Goal: Register for event/course

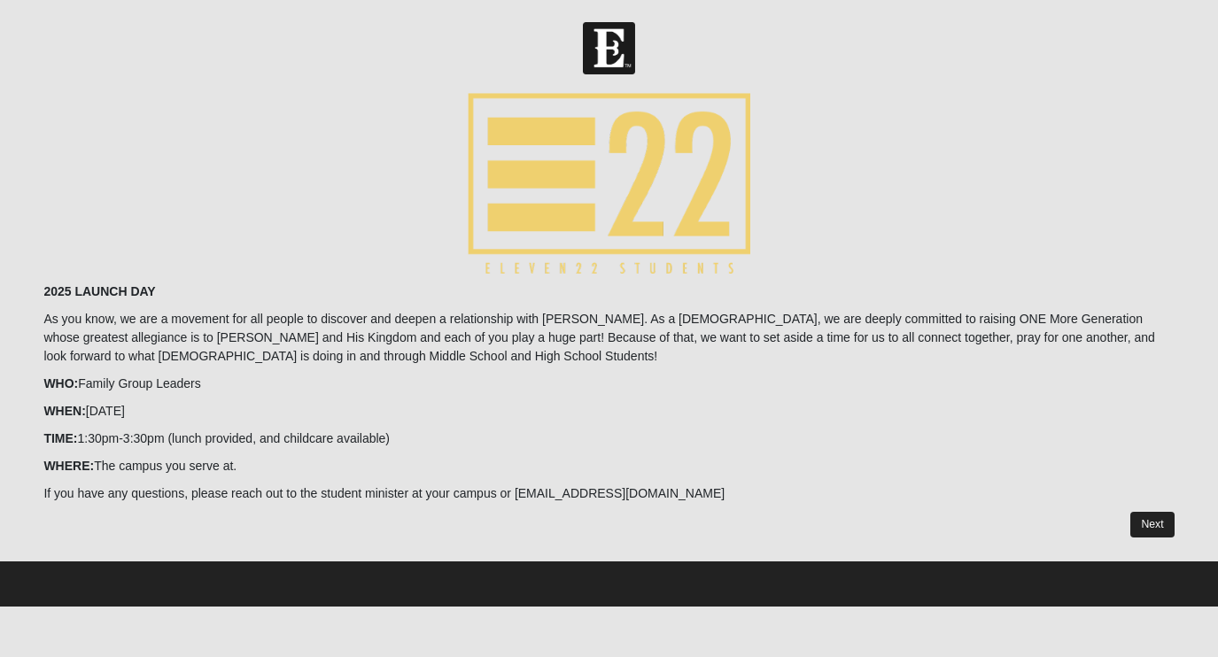
click at [1145, 524] on link "Next" at bounding box center [1151, 525] width 43 height 26
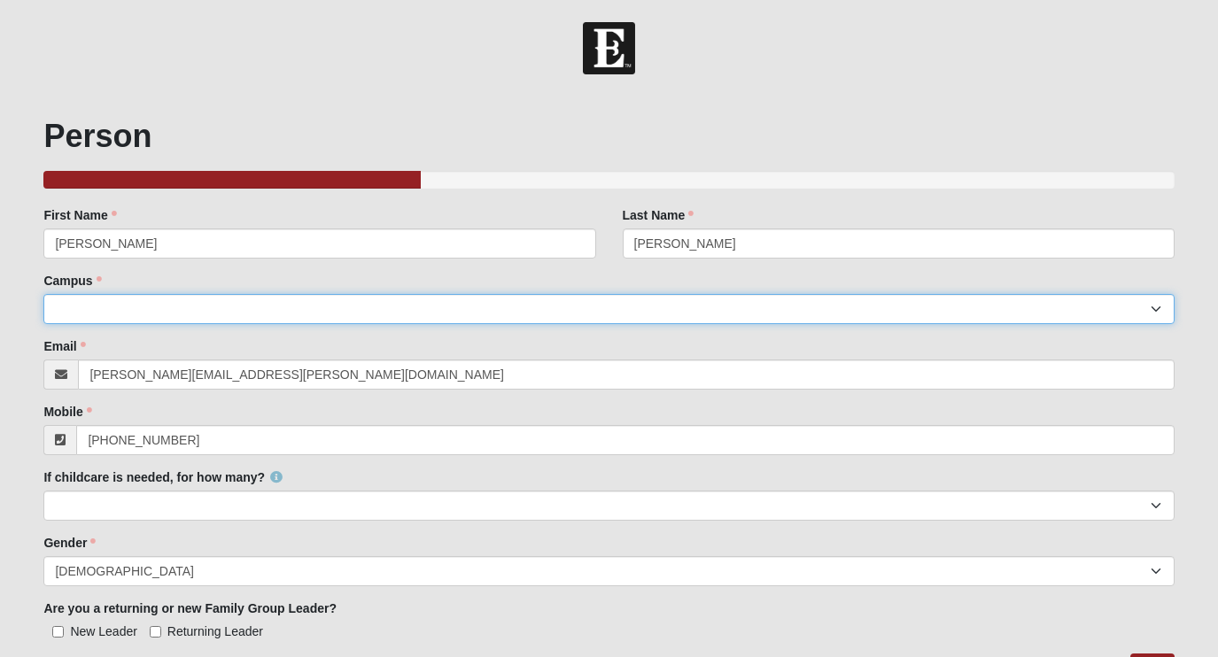
select select "15"
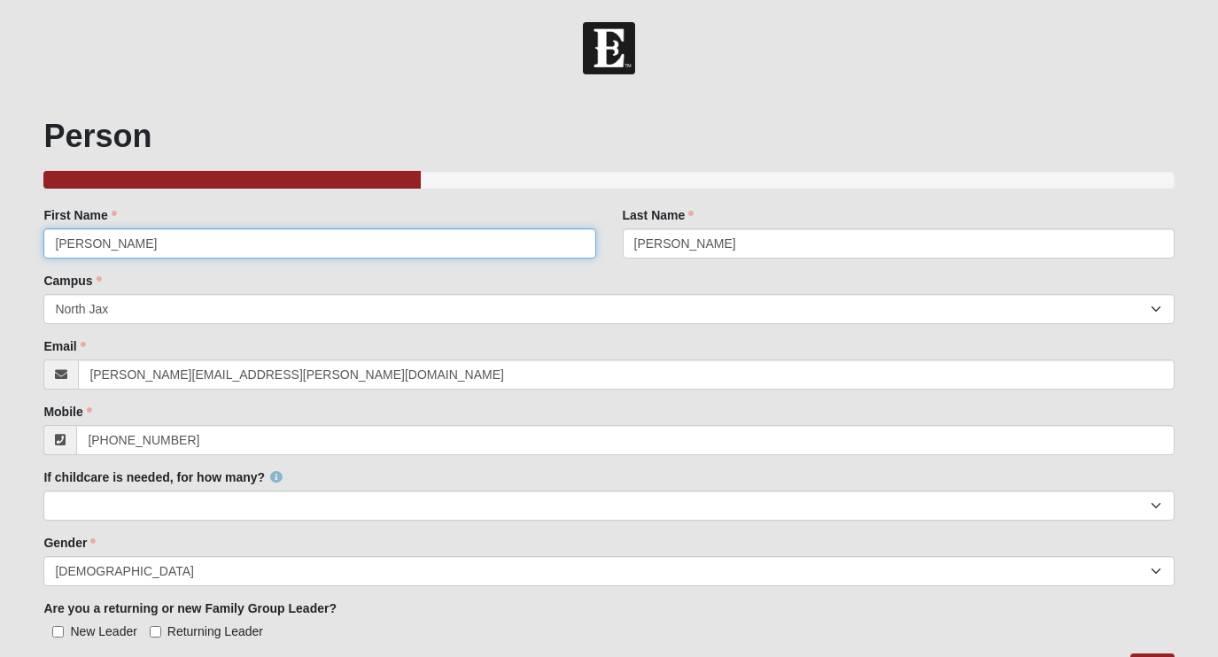
click at [238, 250] on input "[PERSON_NAME]" at bounding box center [319, 244] width 552 height 30
type input "[PERSON_NAME]"
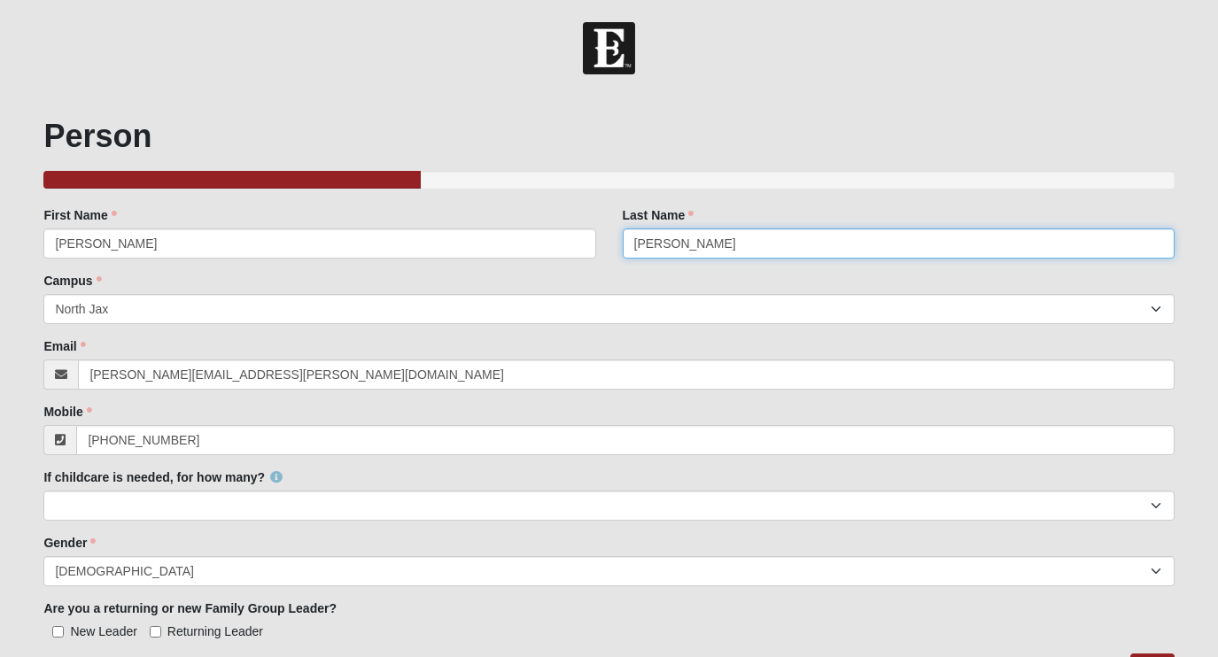
type input "[PERSON_NAME]"
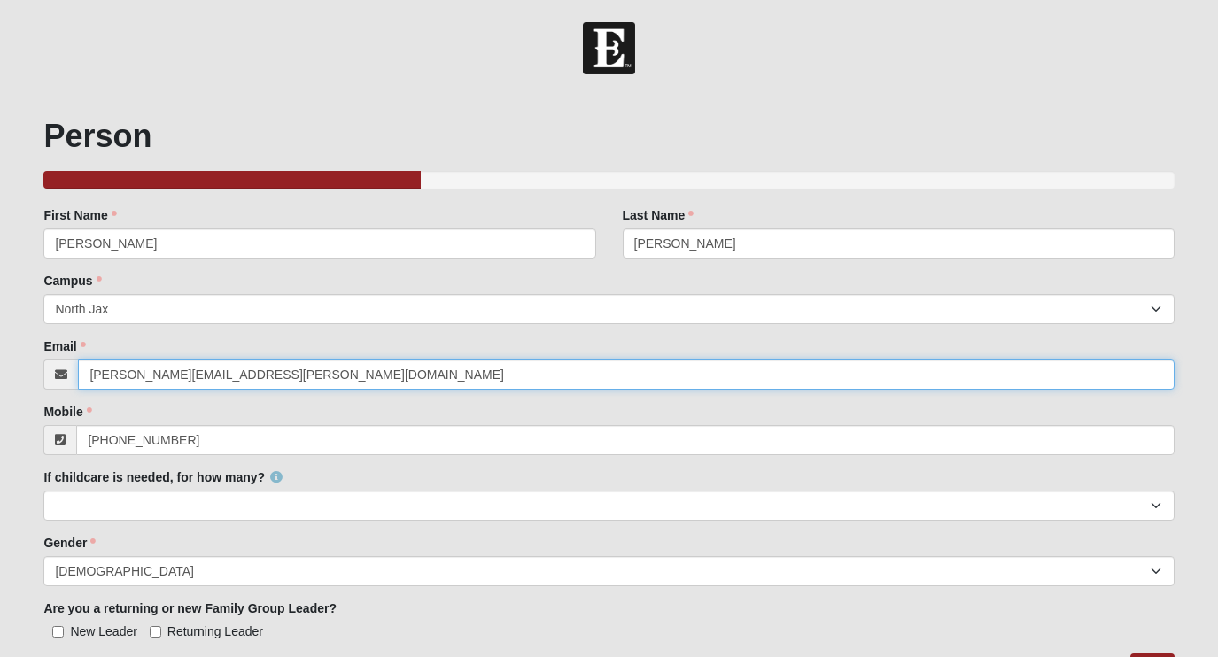
click at [305, 371] on input "[PERSON_NAME][EMAIL_ADDRESS][PERSON_NAME][DOMAIN_NAME]" at bounding box center [626, 375] width 1096 height 30
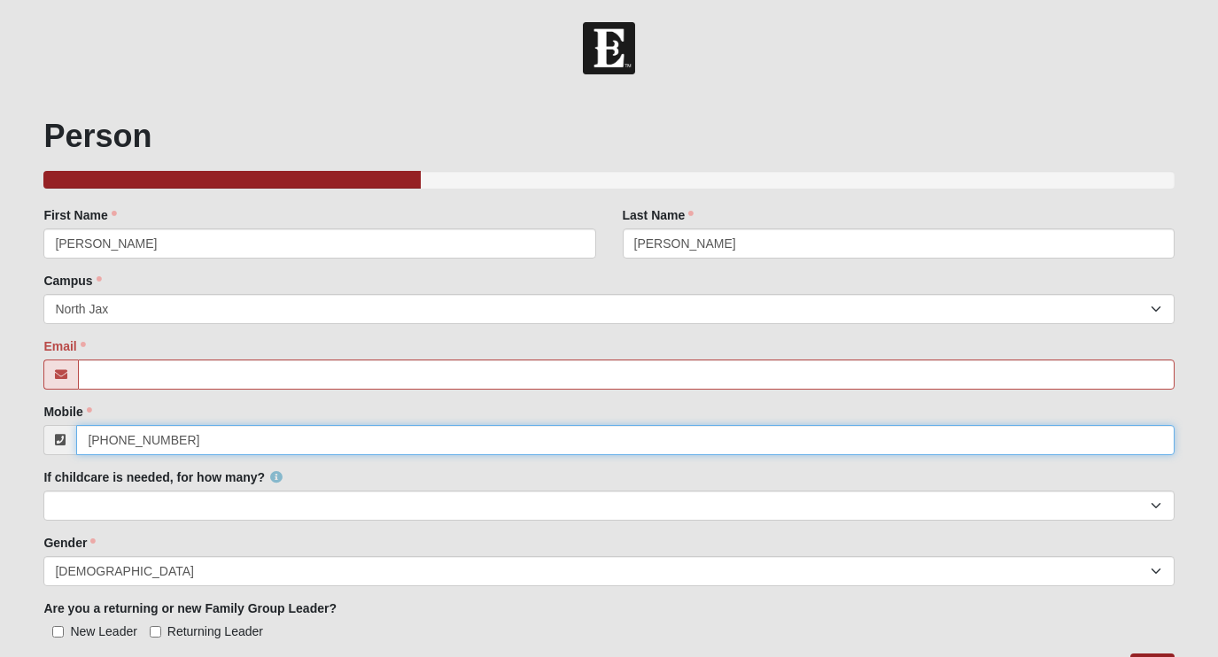
click at [274, 436] on input "[PHONE_NUMBER]" at bounding box center [625, 440] width 1098 height 30
type input "(904) 21"
click at [274, 436] on input "(904) 21" at bounding box center [625, 440] width 1098 height 30
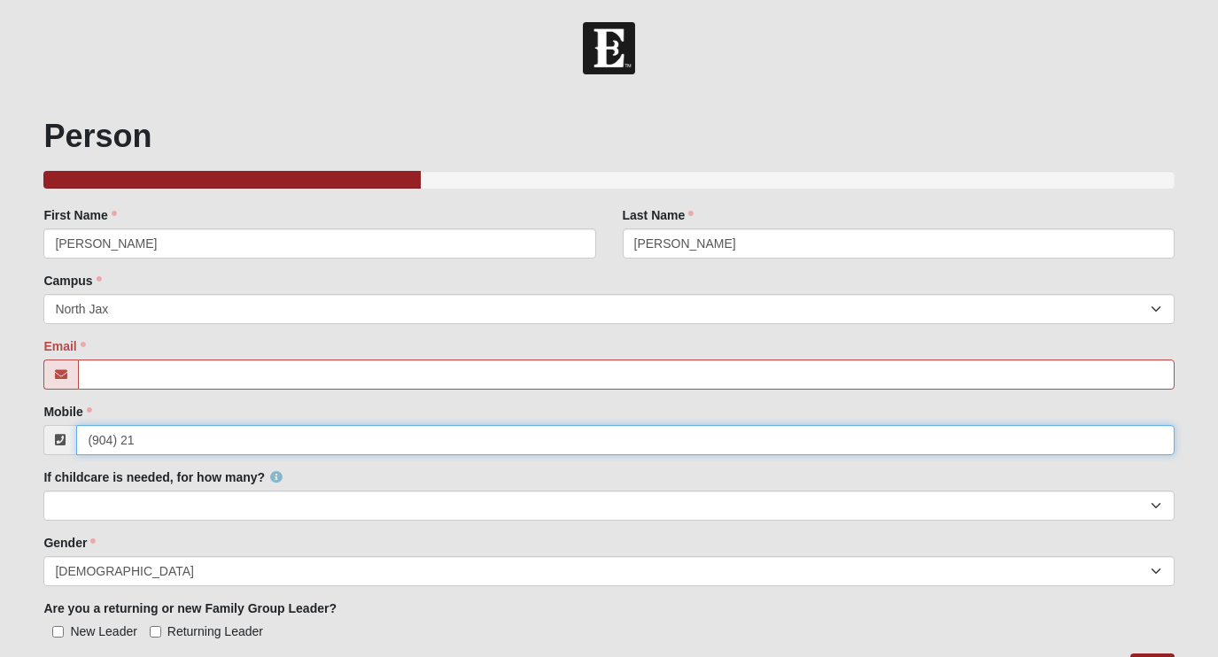
click at [274, 436] on input "(904) 21" at bounding box center [625, 440] width 1098 height 30
paste input "[PHONE_NUMBER]"
type input "[PHONE_NUMBER]"
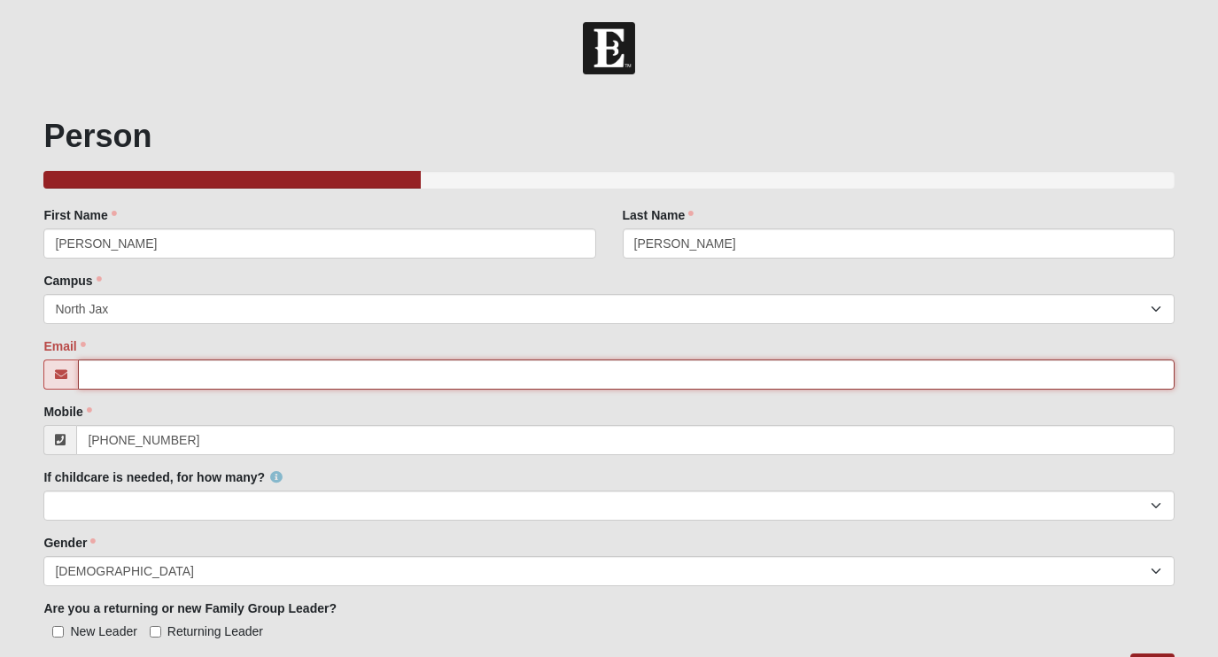
click at [461, 369] on input "Email" at bounding box center [626, 375] width 1096 height 30
paste input "[EMAIL_ADDRESS][DOMAIN_NAME]"
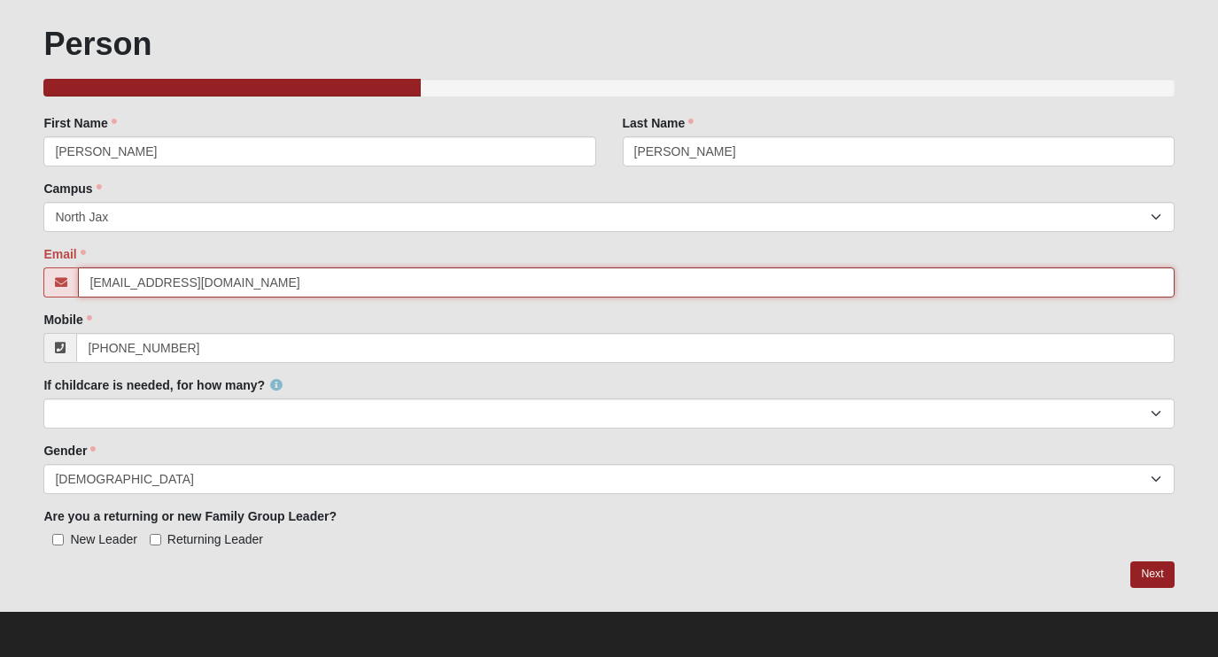
scroll to position [92, 0]
type input "[EMAIL_ADDRESS][DOMAIN_NAME]"
click at [151, 536] on input "Returning Leader" at bounding box center [156, 540] width 12 height 12
checkbox input "true"
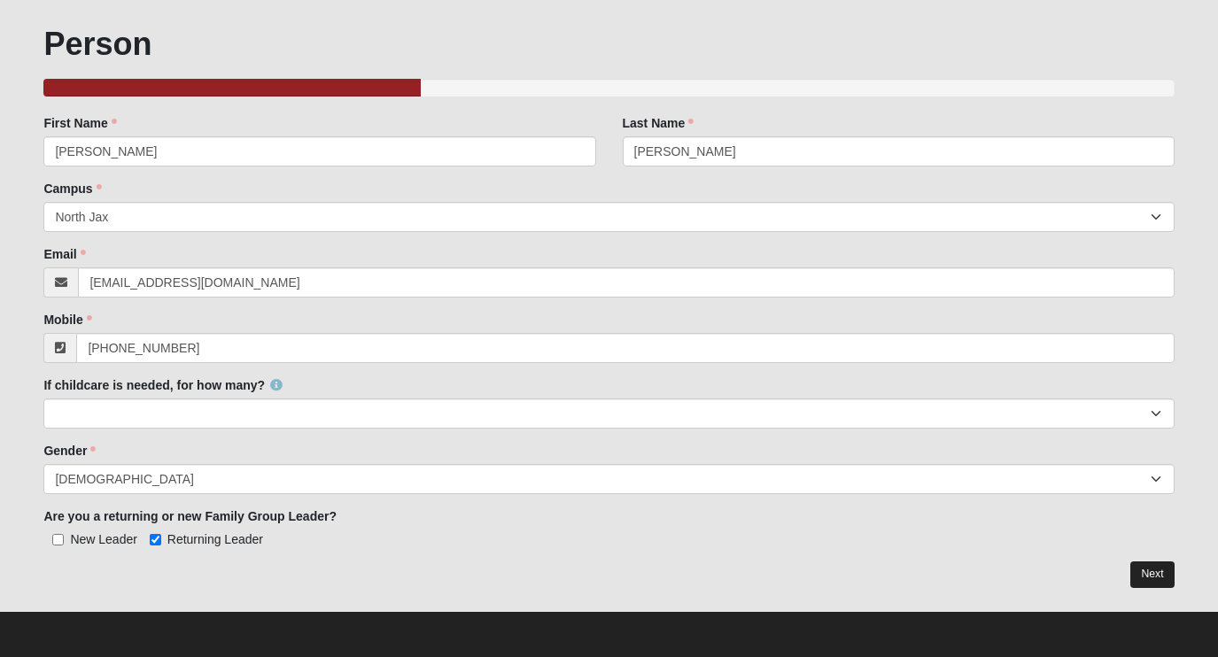
click at [1147, 566] on link "Next" at bounding box center [1151, 575] width 43 height 26
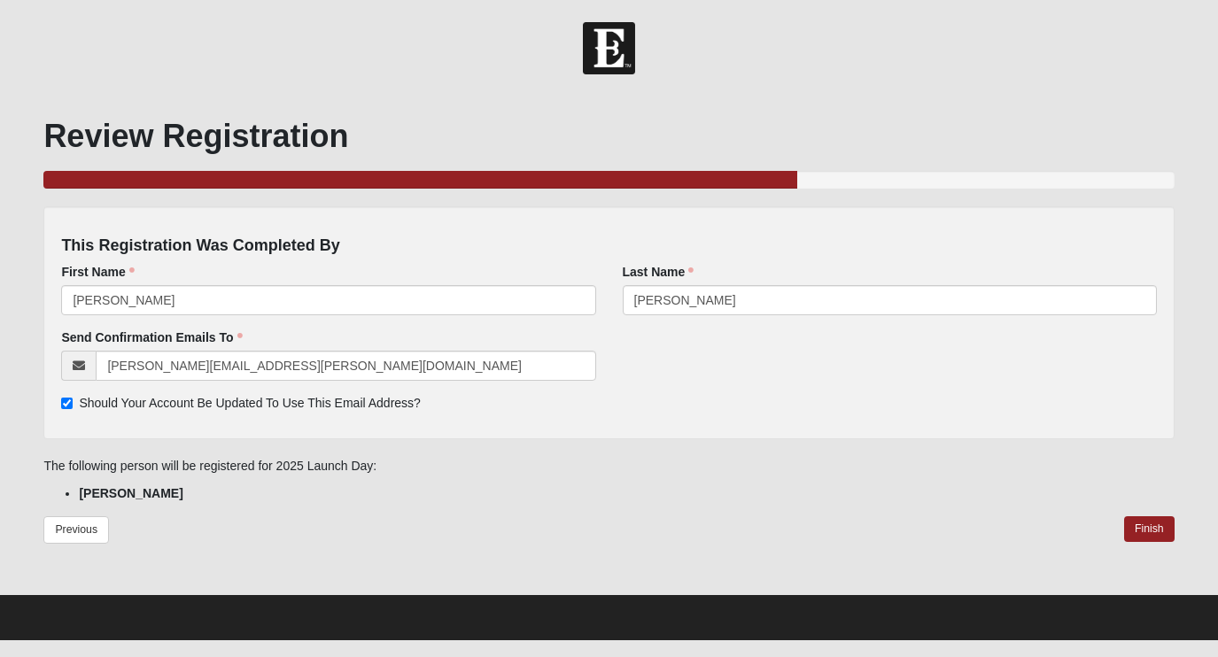
click at [400, 284] on div "First Name [PERSON_NAME] First Name is required." at bounding box center [328, 289] width 534 height 52
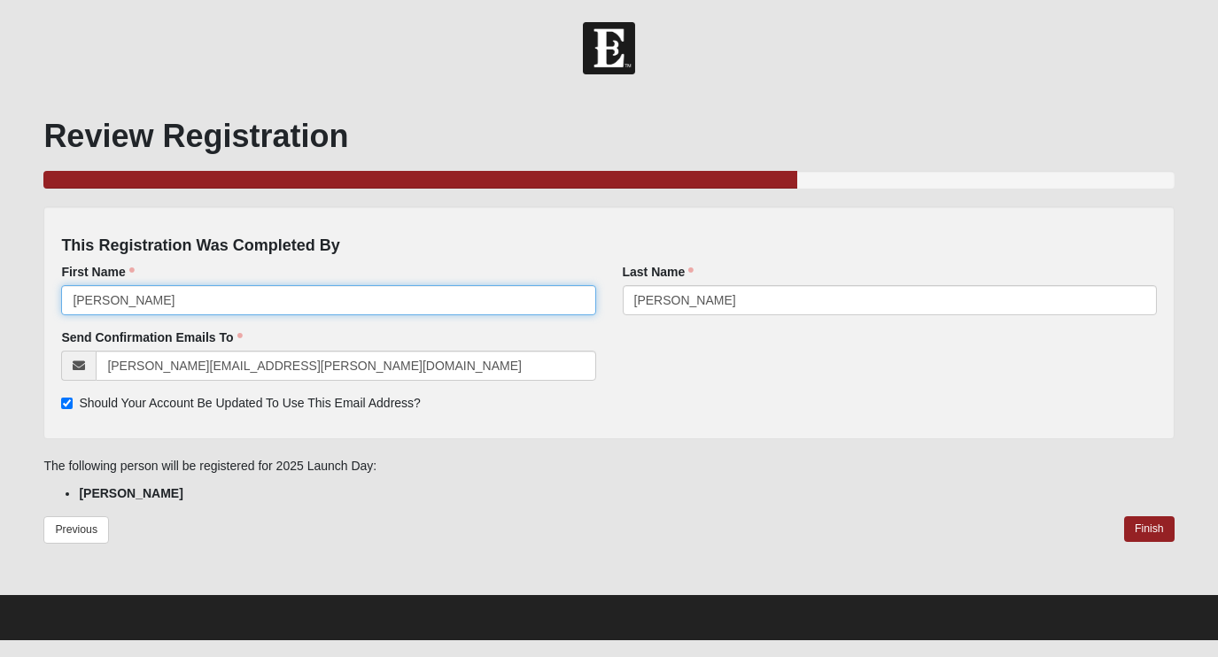
click at [400, 299] on input "[PERSON_NAME]" at bounding box center [328, 300] width 534 height 30
type input "[PERSON_NAME]"
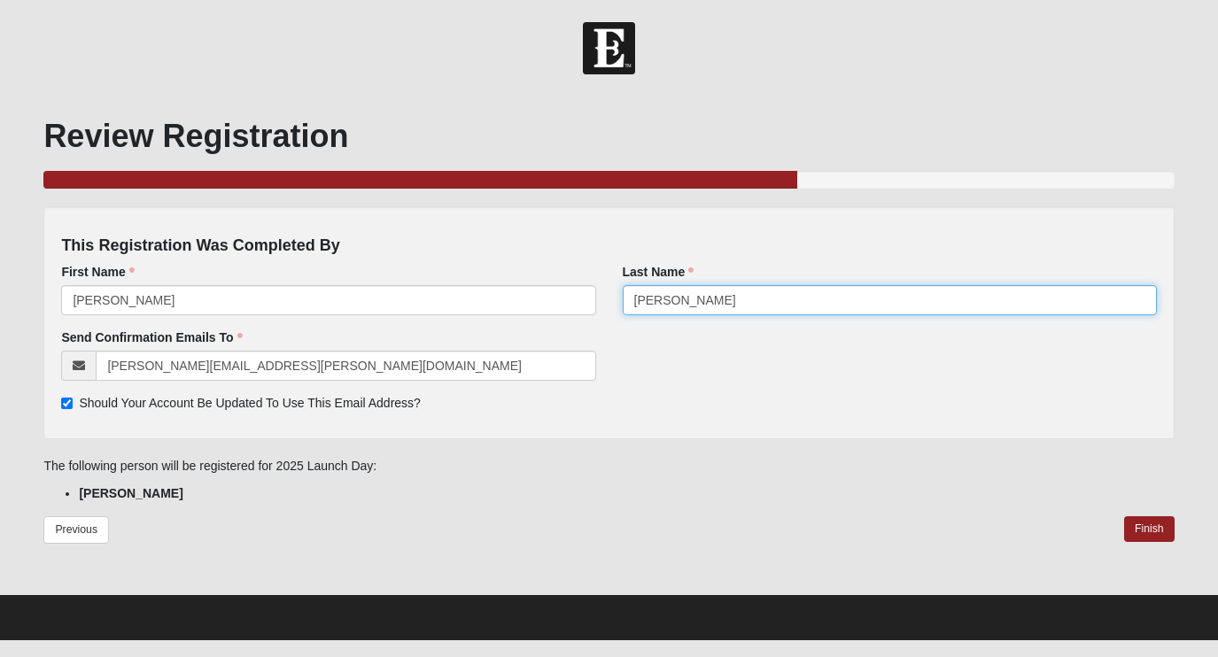
type input "[PERSON_NAME]"
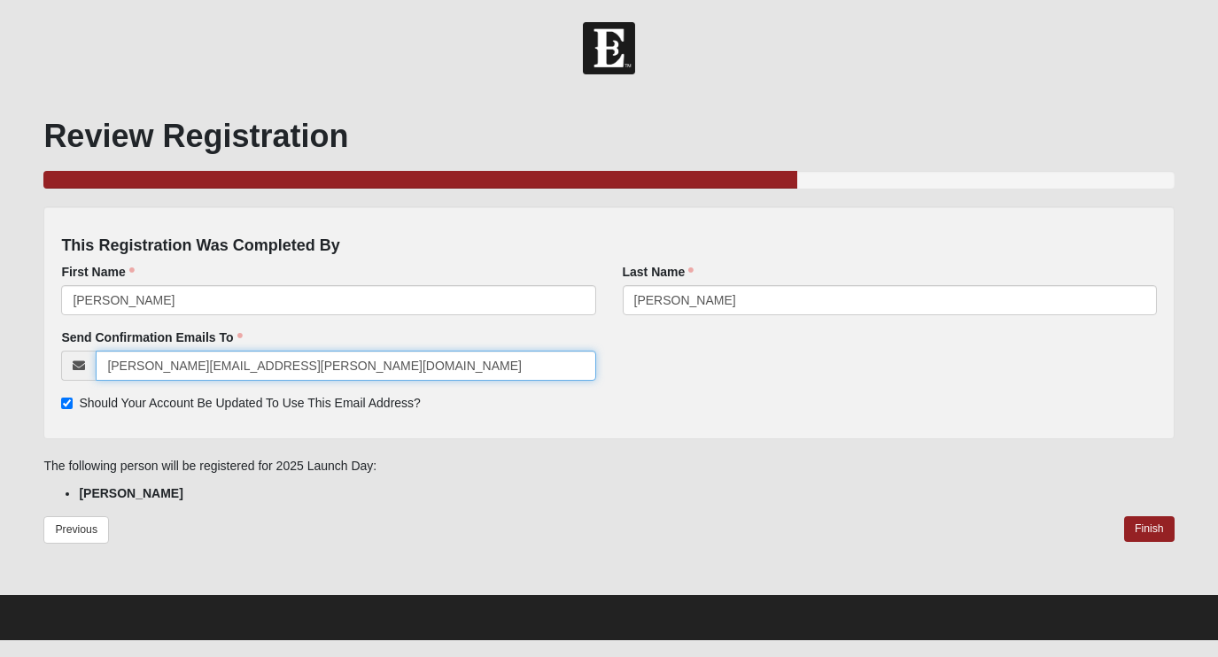
click at [261, 365] on input "[PERSON_NAME][EMAIL_ADDRESS][PERSON_NAME][DOMAIN_NAME]" at bounding box center [346, 366] width 500 height 30
paste input "[EMAIL_ADDRESS]"
type input "[EMAIL_ADDRESS][DOMAIN_NAME]"
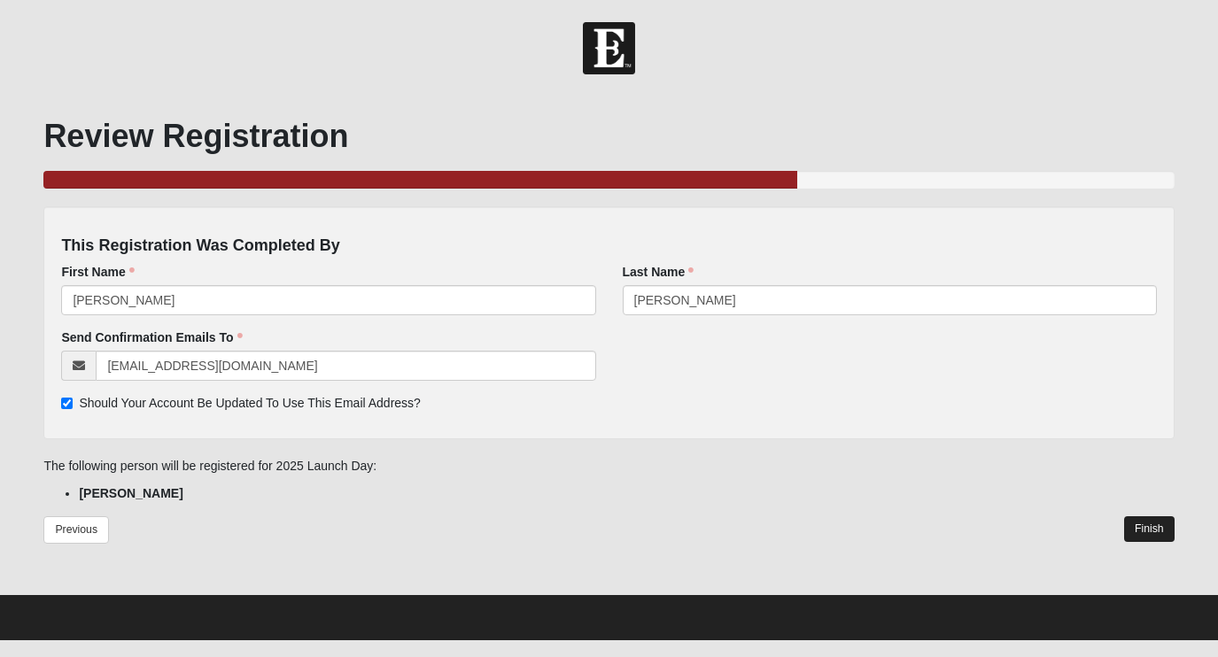
click at [1140, 532] on link "Finish" at bounding box center [1149, 530] width 50 height 26
